Goal: Task Accomplishment & Management: Complete application form

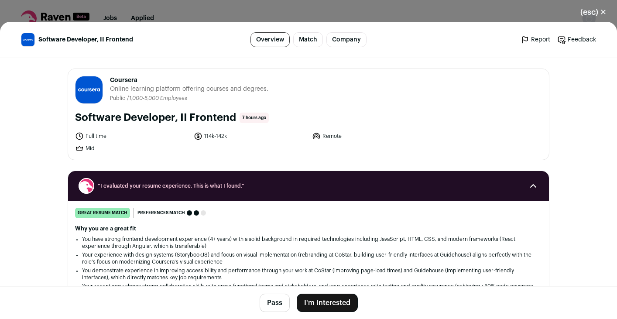
click at [324, 302] on button "I'm Interested" at bounding box center [327, 303] width 61 height 18
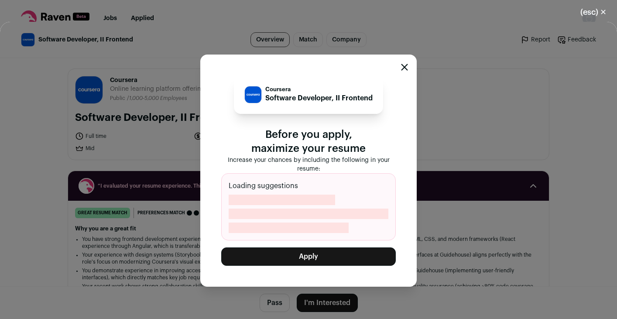
click at [318, 258] on button "Apply" at bounding box center [308, 257] width 175 height 18
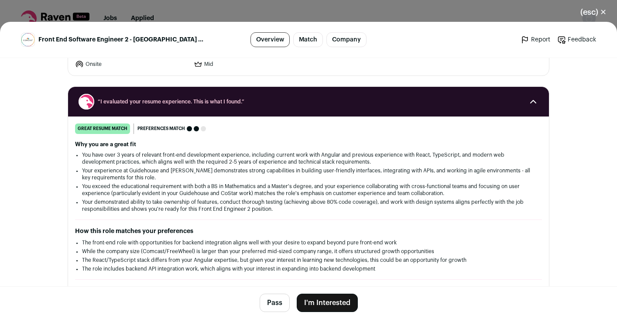
scroll to position [106, 0]
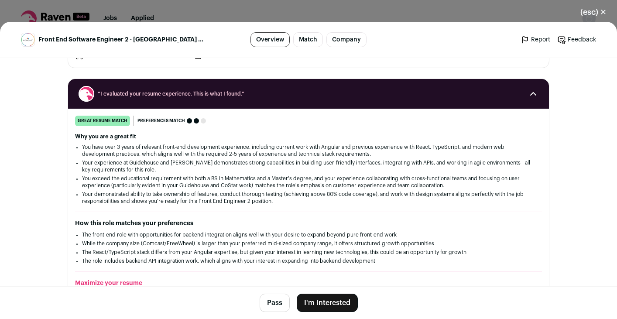
click at [345, 304] on button "I'm Interested" at bounding box center [327, 303] width 61 height 18
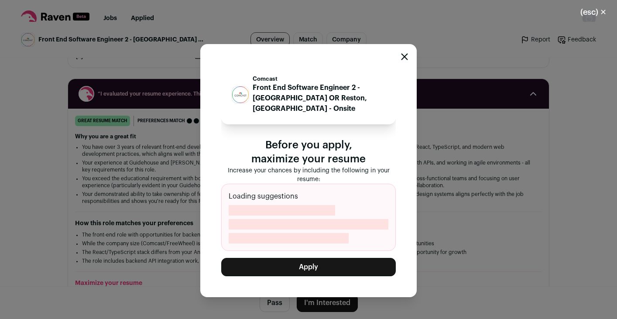
click at [309, 258] on button "Apply" at bounding box center [308, 267] width 175 height 18
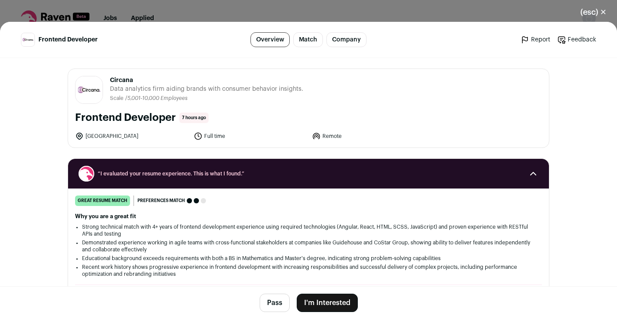
click at [316, 289] on footer "Pass I'm Interested" at bounding box center [308, 302] width 617 height 33
click at [316, 294] on button "I'm Interested" at bounding box center [327, 303] width 61 height 18
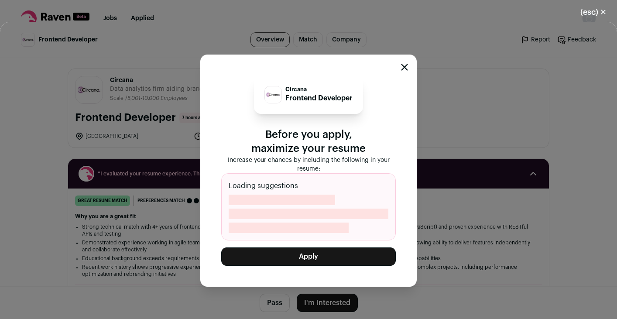
click at [317, 255] on button "Apply" at bounding box center [308, 257] width 175 height 18
